Goal: Information Seeking & Learning: Check status

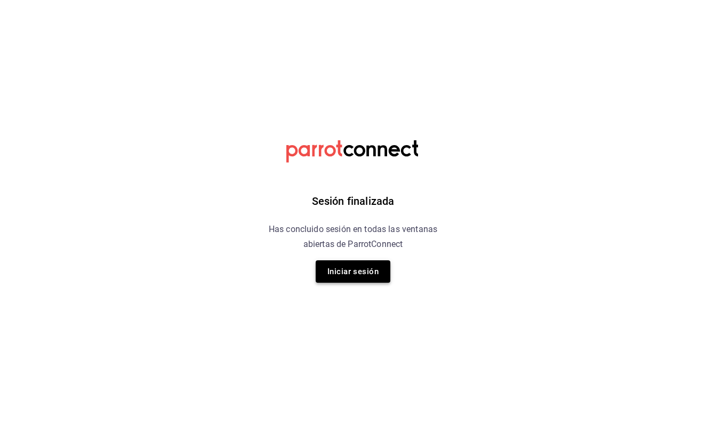
click at [355, 269] on button "Iniciar sesión" at bounding box center [353, 271] width 75 height 22
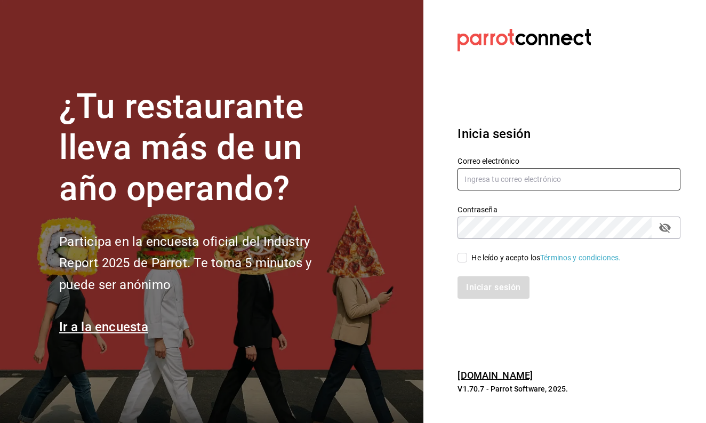
type input "nathalibaez21@gmail.com"
click at [495, 259] on div "He leído y acepto los Términos y condiciones." at bounding box center [545, 257] width 149 height 11
click at [467, 259] on input "He leído y acepto los Términos y condiciones." at bounding box center [462, 258] width 10 height 10
checkbox input "true"
click at [488, 283] on button "Iniciar sesión" at bounding box center [493, 287] width 72 height 22
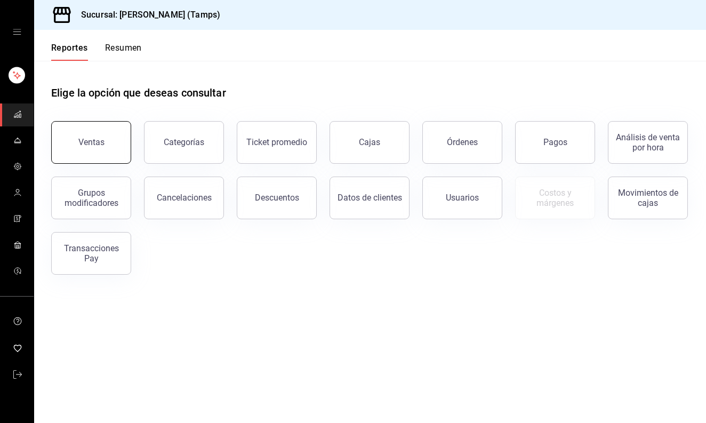
click at [99, 161] on button "Ventas" at bounding box center [91, 142] width 80 height 43
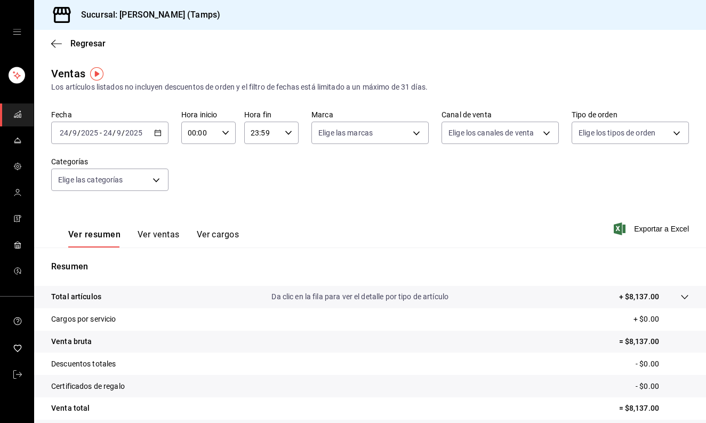
click at [80, 49] on div "Regresar" at bounding box center [370, 43] width 672 height 27
click at [84, 43] on span "Regresar" at bounding box center [87, 43] width 35 height 10
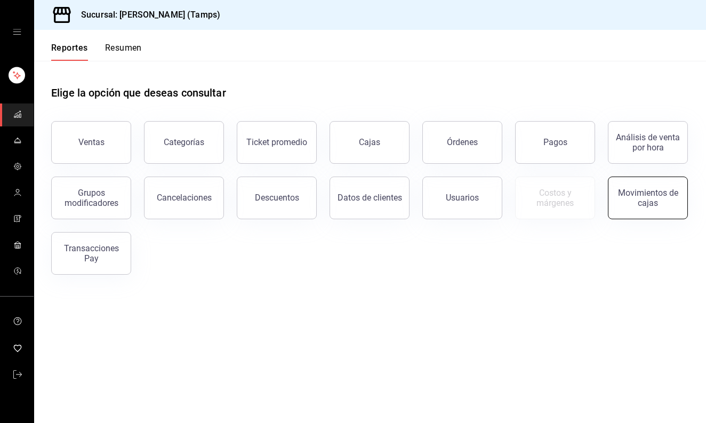
click at [656, 199] on div "Movimientos de cajas" at bounding box center [648, 198] width 66 height 20
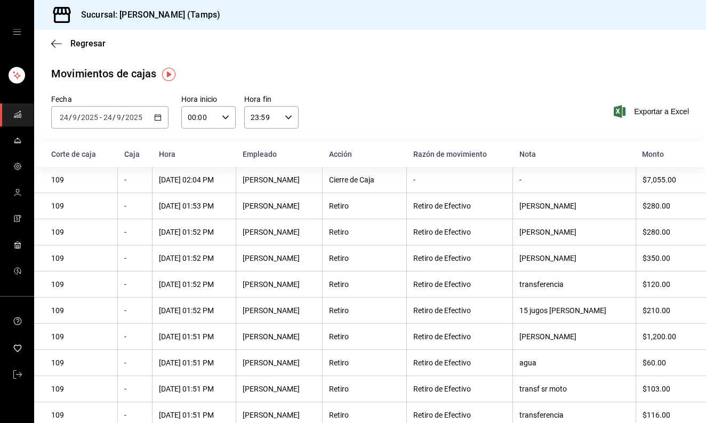
scroll to position [10, 0]
